Goal: Transaction & Acquisition: Purchase product/service

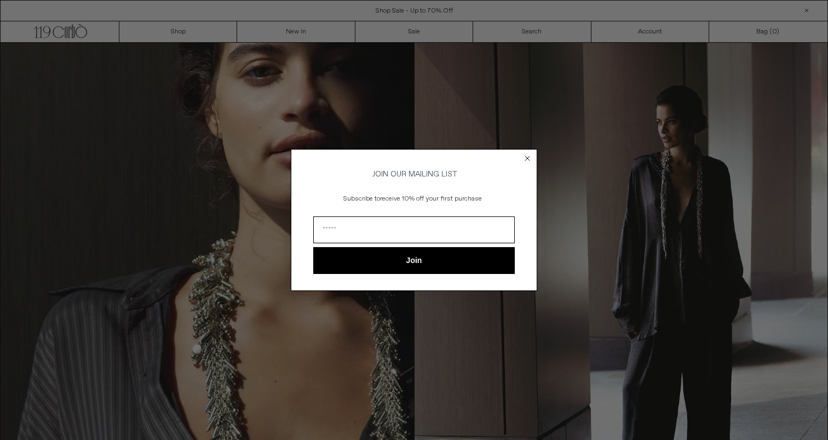
click at [382, 227] on input "Email" at bounding box center [414, 229] width 202 height 27
type input "*******"
type input "******"
click at [412, 124] on div "Close dialog JOIN OUR MAILING LIST Subscribe to receive 10% off your first purc…" at bounding box center [414, 220] width 828 height 440
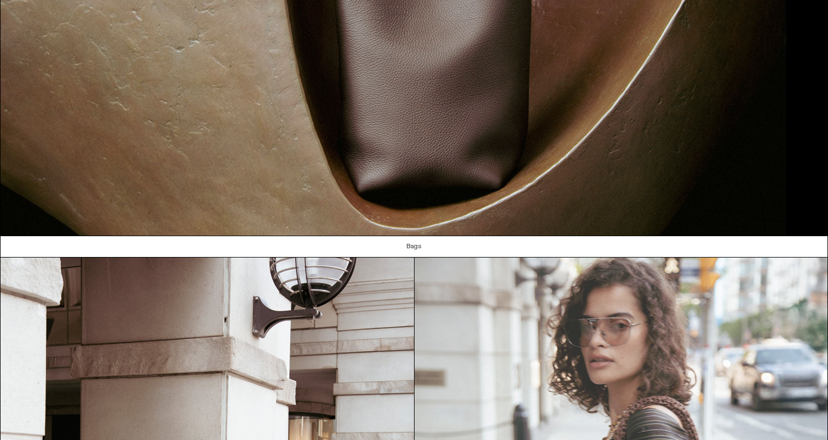
scroll to position [1226, 0]
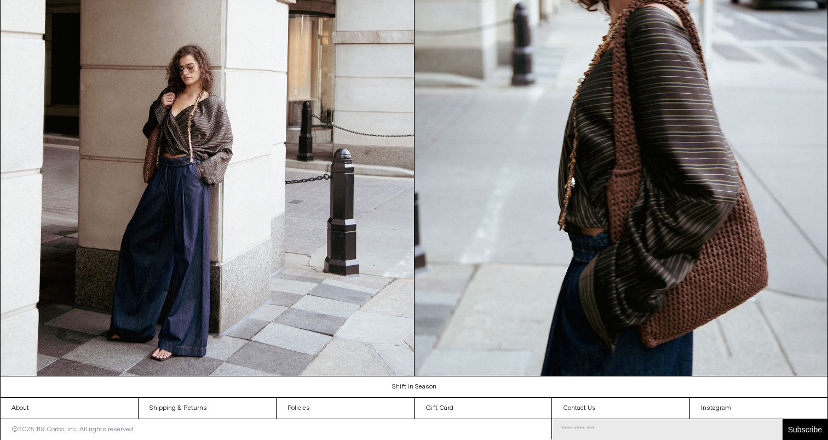
click at [604, 426] on input "Email Address" at bounding box center [667, 429] width 231 height 21
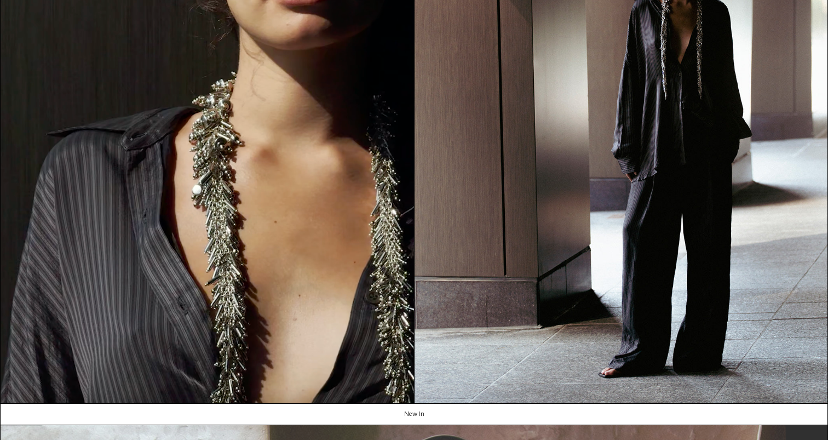
scroll to position [0, 0]
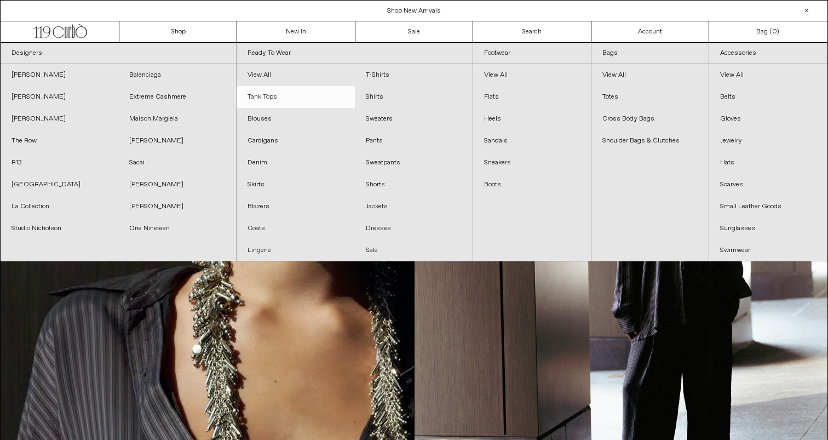
click at [264, 87] on link "Tank Tops" at bounding box center [296, 97] width 118 height 22
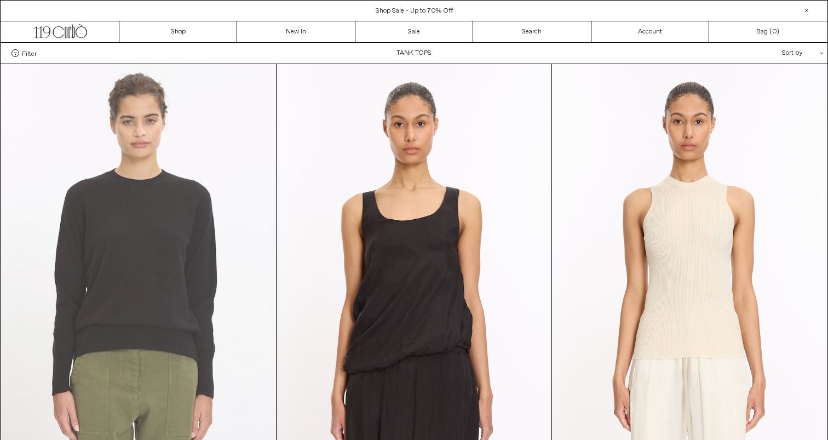
click at [220, 154] on at bounding box center [138, 270] width 275 height 412
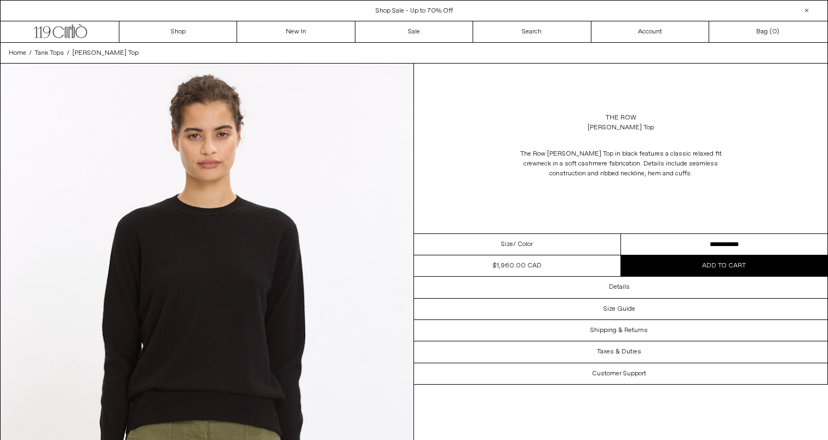
click at [700, 265] on button "Add to cart" at bounding box center [724, 265] width 207 height 21
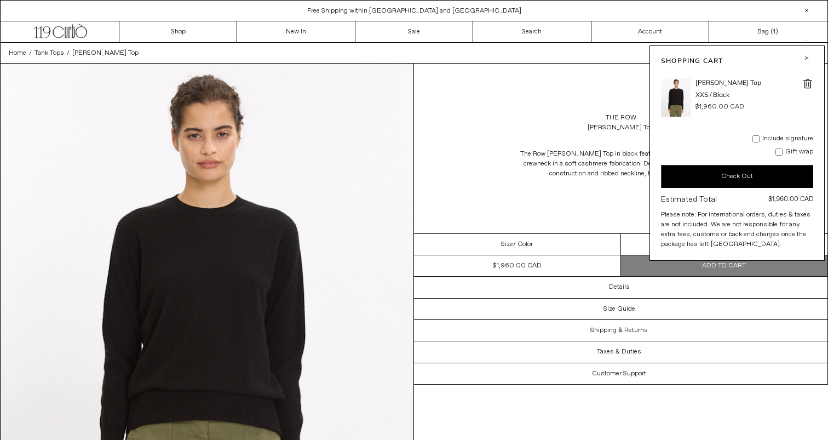
click at [543, 105] on div "The Row [PERSON_NAME] Top The Row [PERSON_NAME] Top in black features a classic…" at bounding box center [621, 149] width 414 height 170
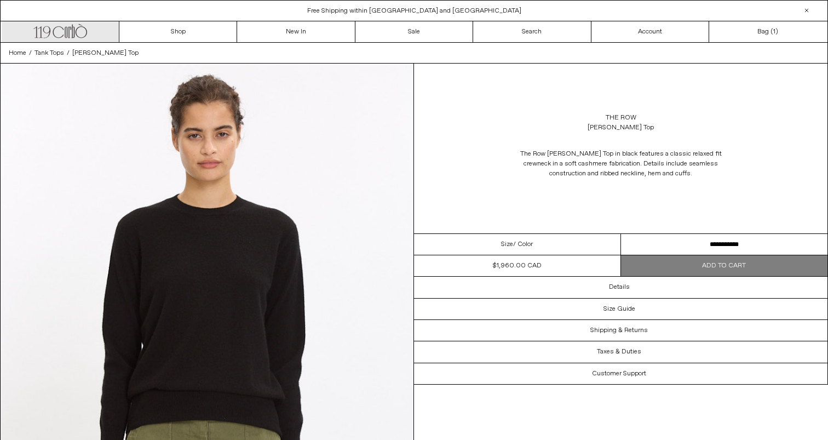
click at [55, 22] on icon ".cls-1, .cls-2 { fill: #231f20; stroke: #231f20; stroke-miterlimit: 10; stroke-…" at bounding box center [60, 30] width 54 height 16
